Goal: Task Accomplishment & Management: Complete application form

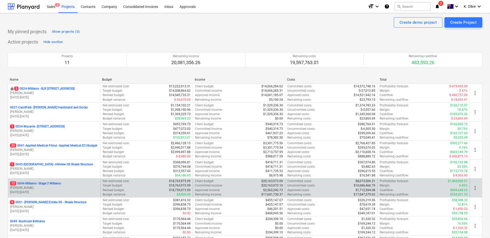
click at [39, 183] on p "12 0044-Millaroo - Stage 2 Millaroo" at bounding box center [35, 183] width 51 height 4
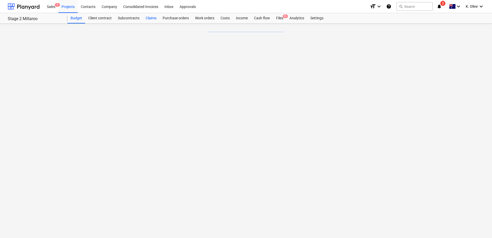
click at [152, 18] on div "Claims" at bounding box center [150, 18] width 17 height 10
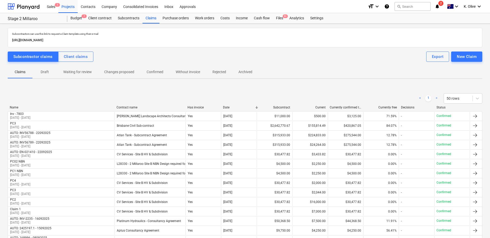
click at [45, 72] on p "Draft" at bounding box center [45, 71] width 12 height 5
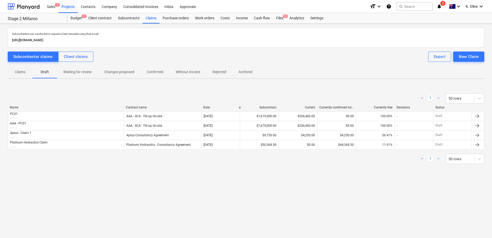
click at [22, 74] on p "Claims" at bounding box center [20, 71] width 12 height 5
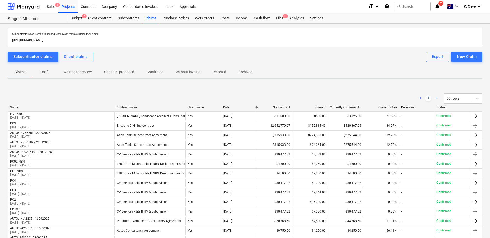
click at [56, 104] on div "< 1 > 50 rows" at bounding box center [245, 98] width 474 height 14
click at [471, 56] on div "New Claim" at bounding box center [467, 56] width 20 height 7
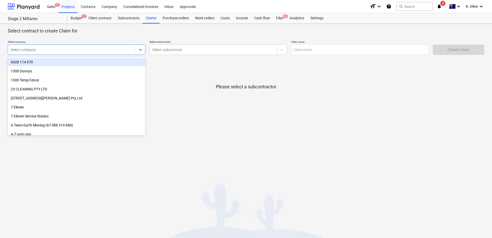
click at [69, 54] on div "Select company" at bounding box center [77, 49] width 138 height 10
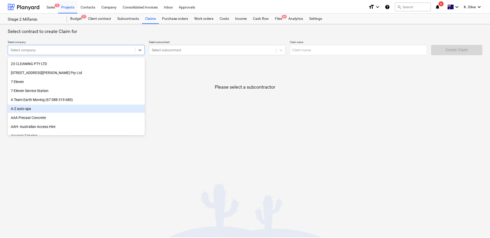
scroll to position [51, 0]
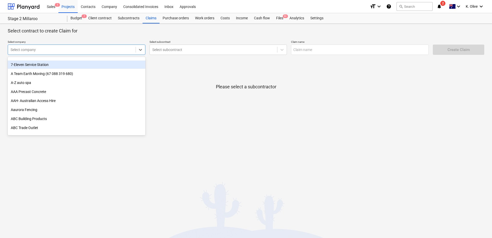
click at [37, 48] on div at bounding box center [72, 49] width 122 height 5
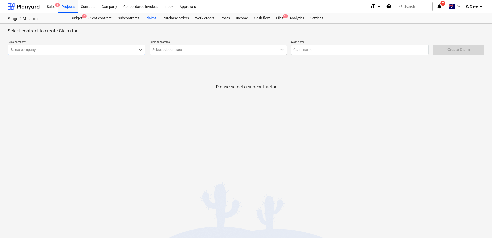
type input "a"
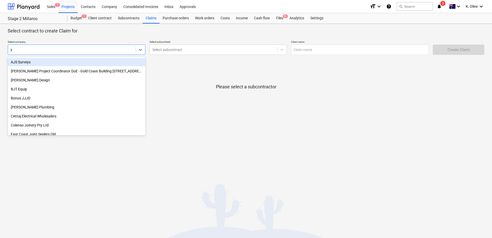
type input "jer"
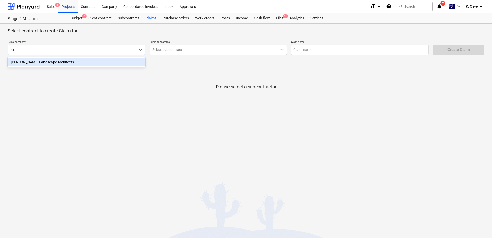
click at [34, 64] on div "Jeremy Ferrier Landscape Architects" at bounding box center [77, 62] width 138 height 8
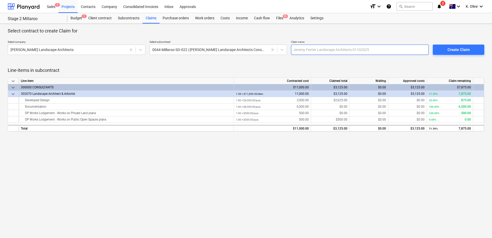
click at [315, 51] on input "text" at bounding box center [360, 49] width 138 height 10
click at [352, 51] on input "text" at bounding box center [360, 49] width 138 height 10
type input "INV-7802"
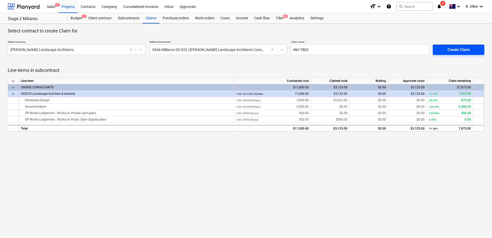
click at [448, 51] on div "Create Claim" at bounding box center [458, 49] width 22 height 7
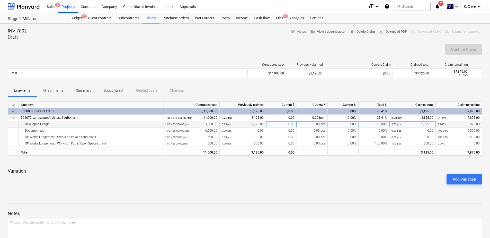
click at [303, 123] on div "0.00 pcs" at bounding box center [312, 124] width 31 height 6
type input "1"
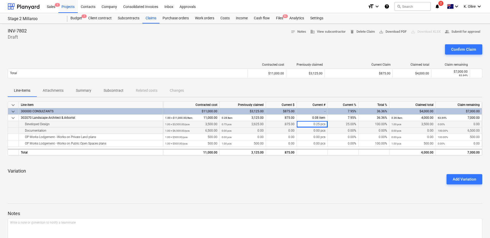
click at [305, 131] on div "0.00 pcs" at bounding box center [312, 130] width 31 height 6
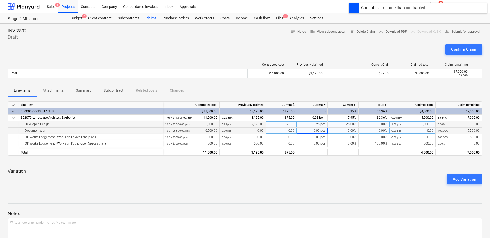
click at [312, 131] on div "0.00 pcs" at bounding box center [312, 130] width 31 height 6
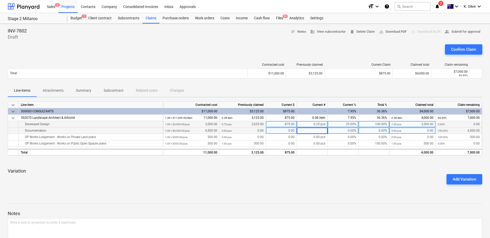
type input "1"
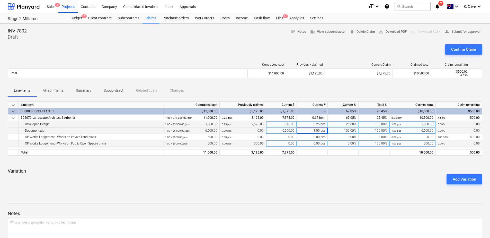
click at [307, 143] on div "0.00 pcs" at bounding box center [312, 143] width 31 height 6
type input "1"
click at [315, 182] on div "Add Variation" at bounding box center [245, 179] width 478 height 14
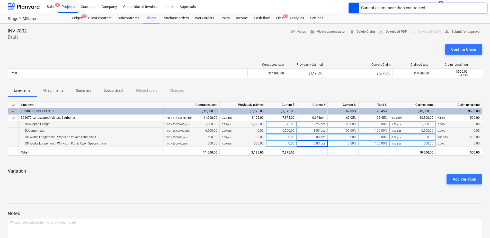
click at [312, 138] on div "0.00 pcs" at bounding box center [312, 137] width 31 height 6
type input "1"
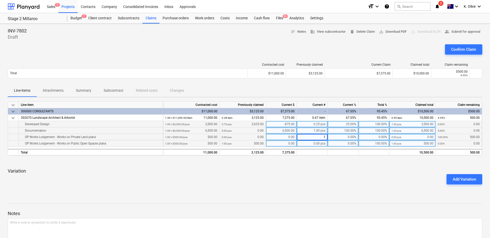
click at [323, 178] on div "Add Variation" at bounding box center [245, 179] width 478 height 14
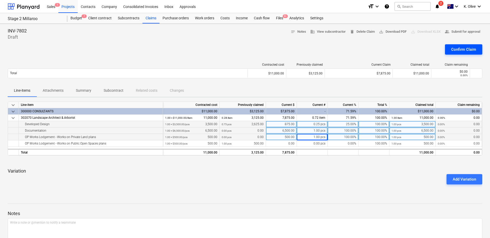
click at [463, 49] on div "Confirm Claim" at bounding box center [463, 49] width 25 height 7
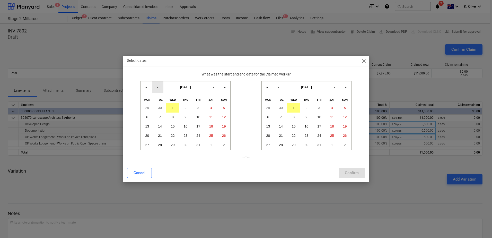
click at [156, 87] on button "‹" at bounding box center [157, 86] width 11 height 11
click at [214, 88] on button "›" at bounding box center [212, 86] width 11 height 11
click at [160, 89] on button "‹" at bounding box center [157, 86] width 11 height 11
click at [160, 145] on abbr "26" at bounding box center [160, 145] width 4 height 4
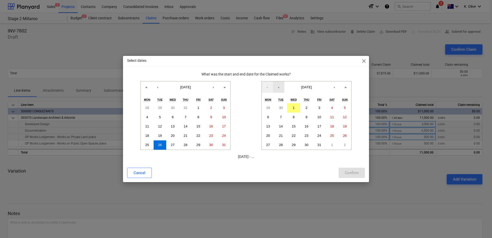
click at [278, 90] on button "‹" at bounding box center [278, 86] width 11 height 11
click at [309, 136] on button "25" at bounding box center [306, 135] width 13 height 9
click at [348, 172] on div "Confirm" at bounding box center [352, 172] width 14 height 7
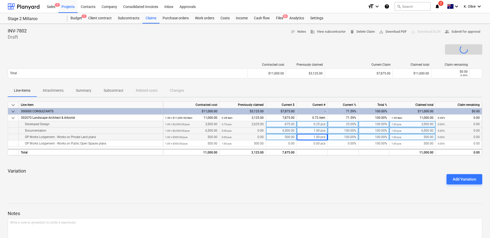
click at [346, 174] on div "Add Variation" at bounding box center [245, 179] width 478 height 14
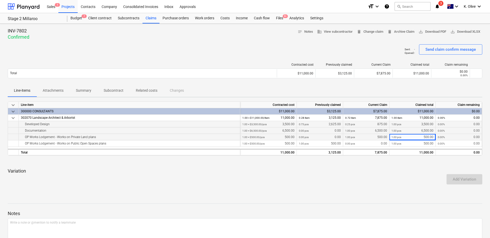
click at [353, 196] on div "INV-7802 Confirmed notes Notes business View subcontractor delete Change claim …" at bounding box center [245, 146] width 490 height 245
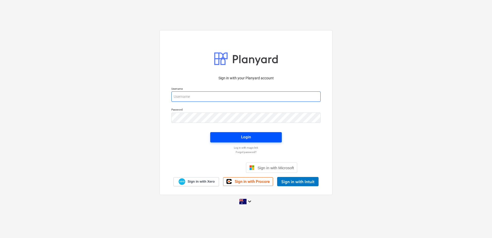
type input "[EMAIL_ADDRESS][DOMAIN_NAME]"
click at [212, 94] on span "Login" at bounding box center [245, 136] width 59 height 7
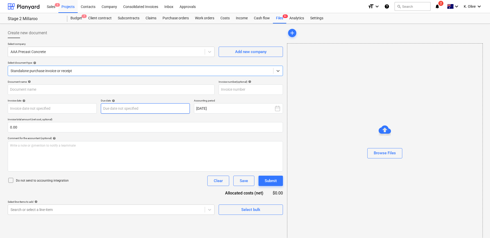
type input "INV-0481"
type input "24 Sep 2025"
type input "10 Oct 2025"
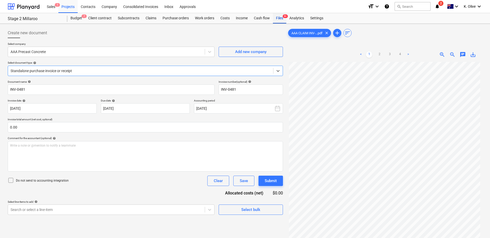
click at [212, 19] on div "Files 9+" at bounding box center [279, 18] width 13 height 10
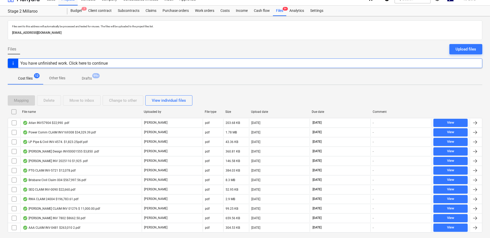
scroll to position [21, 0]
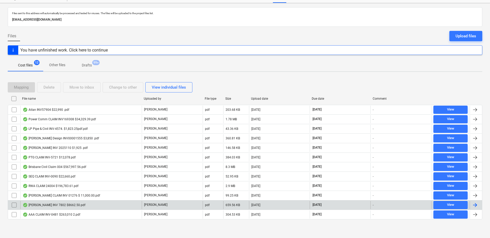
click at [50, 94] on div "Jeremy Ferrier INV 7802 $8662.50.pdf" at bounding box center [54, 205] width 63 height 4
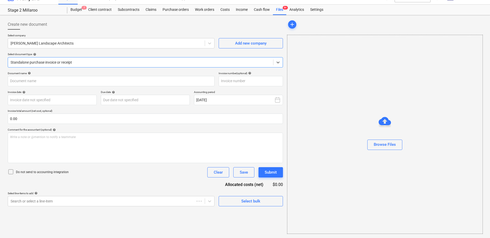
type input "INV-7802"
type input "18 Sep 2025"
type input "02 Oct 2025"
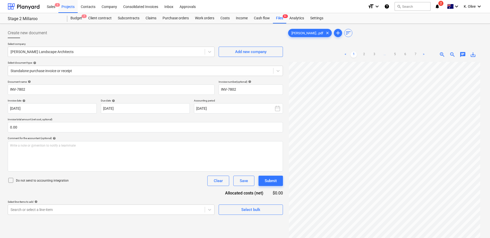
scroll to position [26, 0]
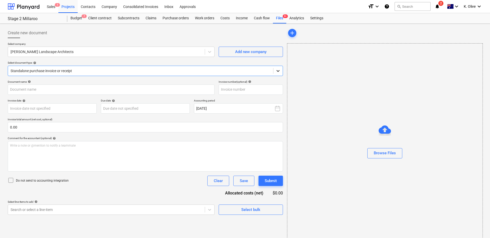
type input "INV-7802"
type input "[DATE]"
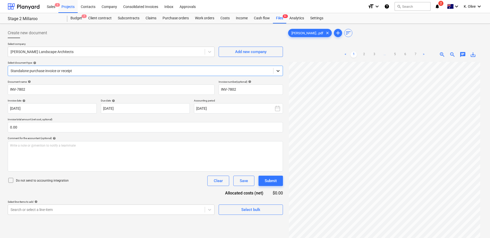
click at [278, 69] on icon at bounding box center [277, 70] width 5 height 5
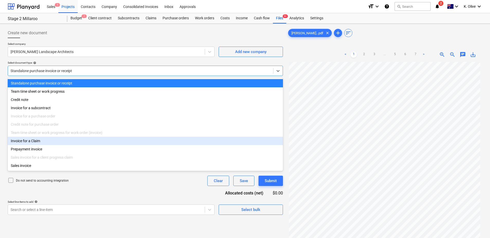
click at [21, 141] on div "Invoice for a Claim" at bounding box center [145, 141] width 275 height 8
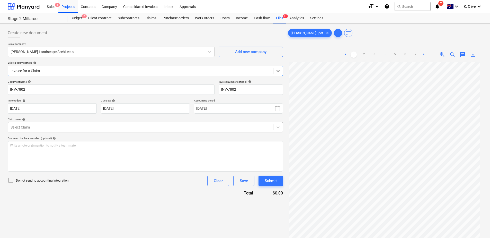
click at [50, 126] on div at bounding box center [141, 126] width 260 height 5
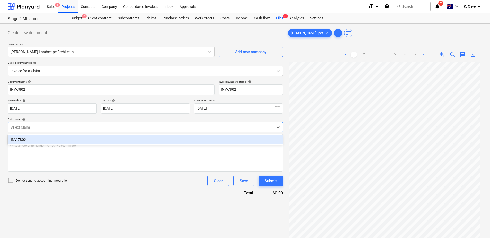
click at [34, 141] on div "INV-7802" at bounding box center [145, 139] width 275 height 8
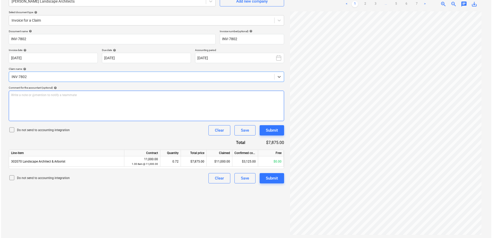
scroll to position [51, 0]
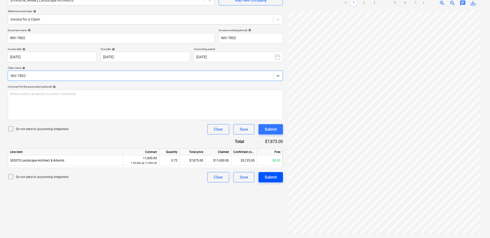
click at [270, 179] on div "Submit" at bounding box center [271, 177] width 12 height 7
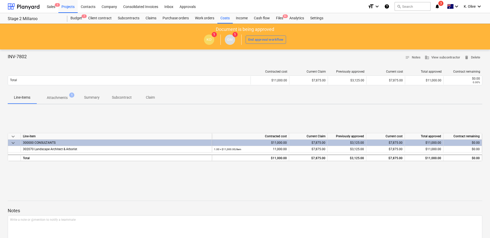
click at [378, 120] on div "keyboard_arrow_down Line-item Contracted cost Current Claim Previously approved…" at bounding box center [245, 146] width 474 height 77
